Goal: Task Accomplishment & Management: Use online tool/utility

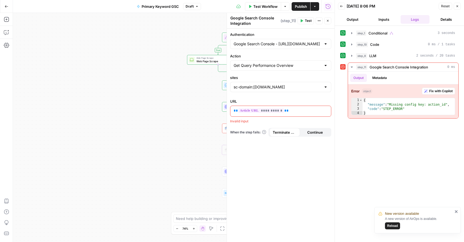
click at [6, 7] on icon "button" at bounding box center [7, 7] width 4 height 4
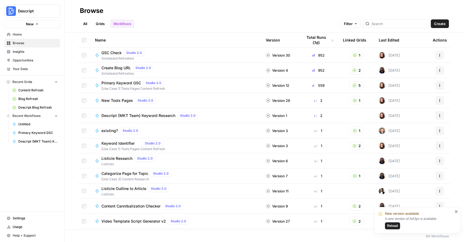
click at [17, 37] on link "Home" at bounding box center [32, 34] width 56 height 9
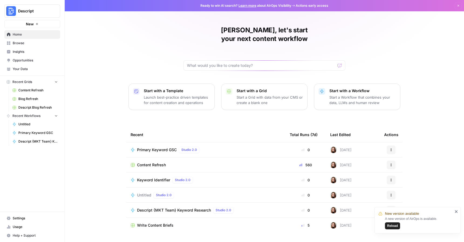
scroll to position [6, 0]
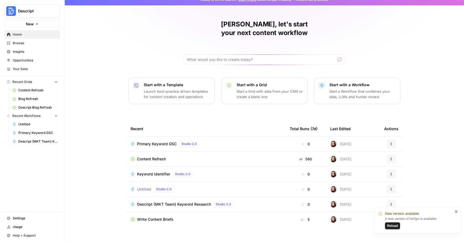
click at [192, 202] on span "Descript {MKT Team} Keyword Research" at bounding box center [174, 204] width 74 height 5
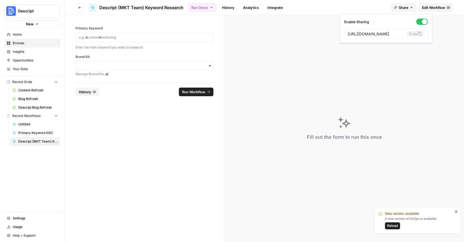
click at [410, 6] on icon "button" at bounding box center [411, 7] width 3 height 3
click at [418, 33] on icon at bounding box center [420, 34] width 4 height 4
click at [79, 8] on icon "button" at bounding box center [80, 7] width 3 height 2
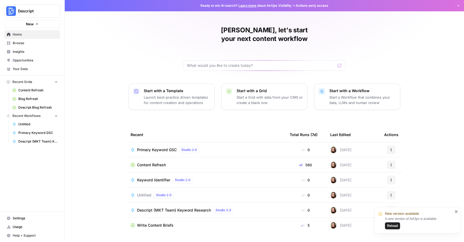
scroll to position [6, 0]
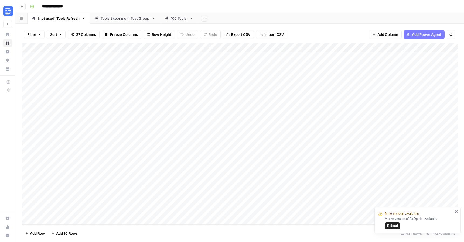
click at [23, 5] on icon "button" at bounding box center [22, 6] width 3 height 3
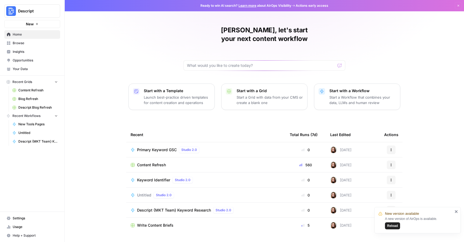
click at [193, 162] on div "Content Refresh" at bounding box center [206, 164] width 151 height 5
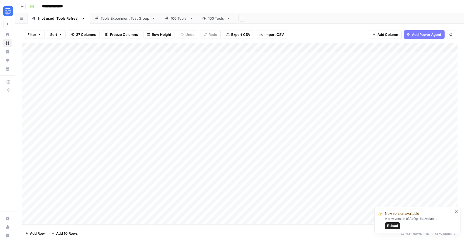
click at [20, 4] on button "Go back" at bounding box center [22, 6] width 7 height 7
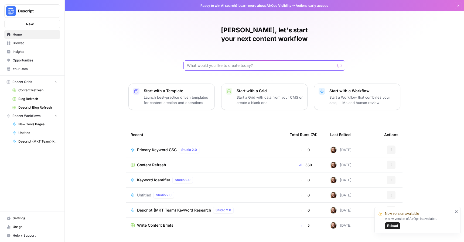
click at [313, 63] on input "text" at bounding box center [261, 65] width 148 height 5
click at [31, 44] on span "Browse" at bounding box center [35, 43] width 45 height 5
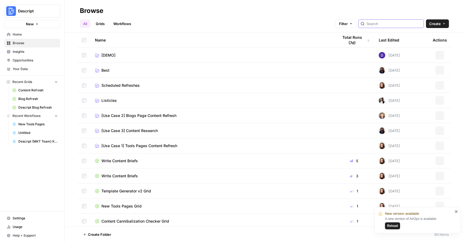
click at [396, 22] on input "search" at bounding box center [394, 23] width 55 height 5
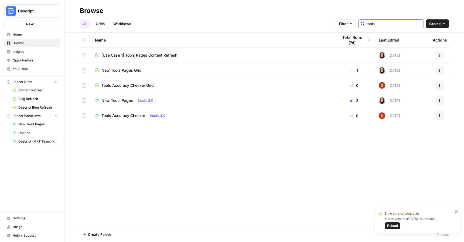
type input "tools"
click at [220, 70] on div "New Tools Pages Grid" at bounding box center [212, 70] width 235 height 5
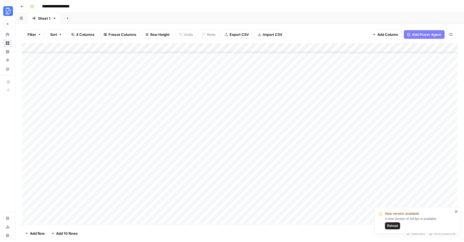
scroll to position [469, 0]
click at [53, 219] on div "Add Column" at bounding box center [240, 134] width 436 height 182
type textarea "**********"
click at [149, 211] on div "Add Column" at bounding box center [240, 134] width 436 height 182
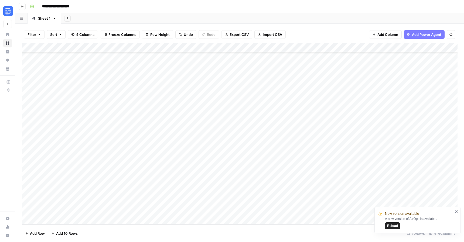
click at [132, 213] on div "Add Column" at bounding box center [240, 134] width 436 height 182
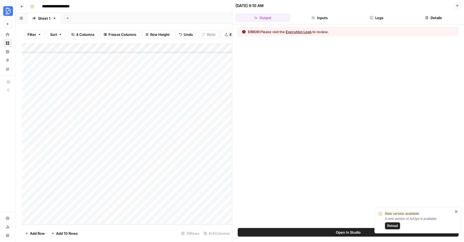
click at [380, 16] on button "Logs" at bounding box center [376, 17] width 55 height 9
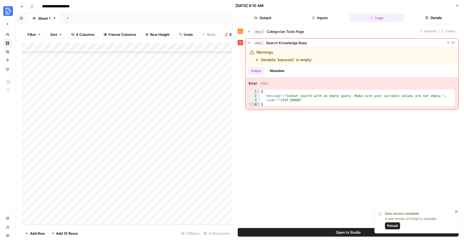
click at [76, 213] on div "Add Column" at bounding box center [127, 134] width 210 height 182
click at [76, 213] on textarea "**********" at bounding box center [83, 212] width 86 height 8
click at [263, 65] on div "Output Metadata" at bounding box center [351, 71] width 213 height 12
click at [101, 211] on div "Add Column" at bounding box center [127, 134] width 210 height 182
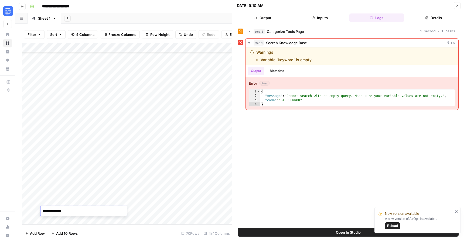
click at [101, 211] on textarea "**********" at bounding box center [83, 212] width 86 height 8
click at [265, 21] on button "Output" at bounding box center [263, 17] width 55 height 9
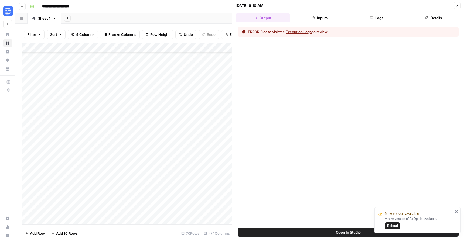
click at [455, 3] on button "Close" at bounding box center [457, 5] width 7 height 7
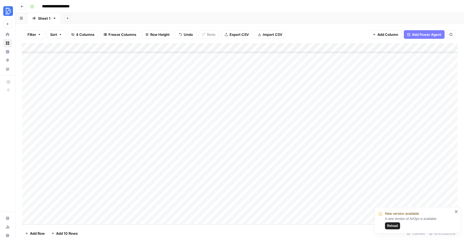
click at [60, 219] on div "Add Column" at bounding box center [240, 134] width 436 height 182
click at [60, 212] on textarea at bounding box center [83, 212] width 86 height 8
type textarea "**********"
click at [121, 212] on div "Add Column" at bounding box center [240, 134] width 436 height 182
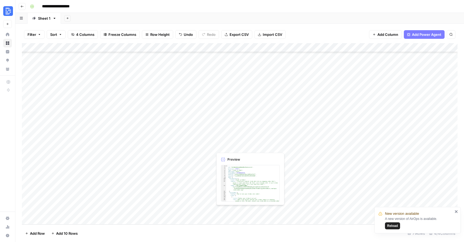
scroll to position [487, 74]
click at [242, 210] on div "Add Column" at bounding box center [240, 134] width 436 height 182
click at [283, 212] on div "Add Column" at bounding box center [240, 134] width 436 height 182
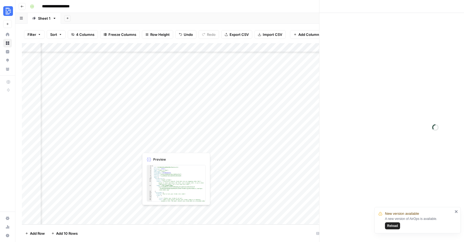
scroll to position [487, 70]
click at [283, 212] on div at bounding box center [283, 211] width 289 height 10
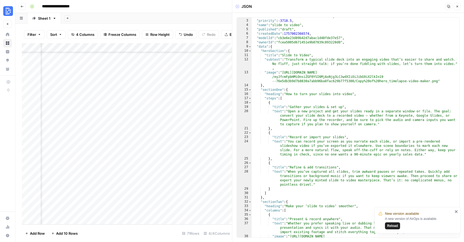
scroll to position [6, 0]
click at [263, 55] on div ""id" : "123348d5645a4888a090c87dc5c2cc7a" , "priority" : -3718.5 , "name" : "sl…" at bounding box center [356, 133] width 208 height 237
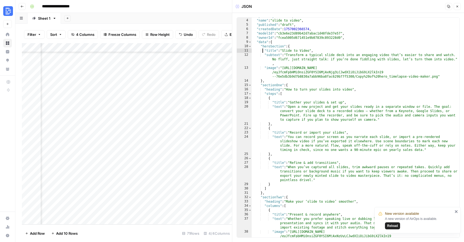
scroll to position [12, 0]
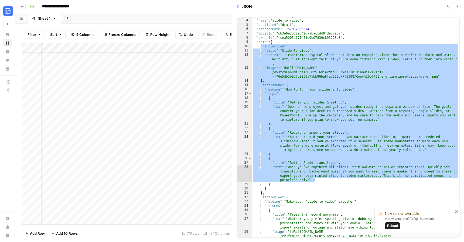
drag, startPoint x: 261, startPoint y: 48, endPoint x: 364, endPoint y: 181, distance: 168.5
click at [364, 181] on div ""priority" : -3718.5 , "name" : "slide to video" , "published" : "draft" , "cre…" at bounding box center [356, 132] width 208 height 237
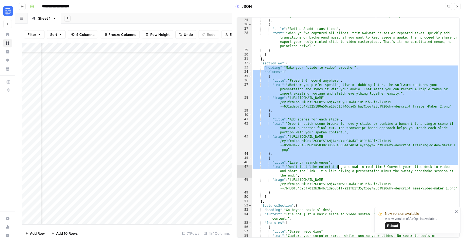
scroll to position [146, 0]
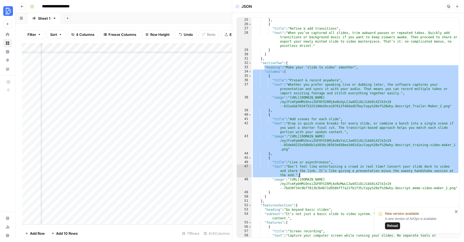
drag, startPoint x: 264, startPoint y: 94, endPoint x: 406, endPoint y: 175, distance: 162.7
click at [406, 175] on div ""text" : "You can record your screen as you narrate each slide, or import a pre…" at bounding box center [356, 124] width 208 height 246
type textarea "**********"
